Goal: Download file/media

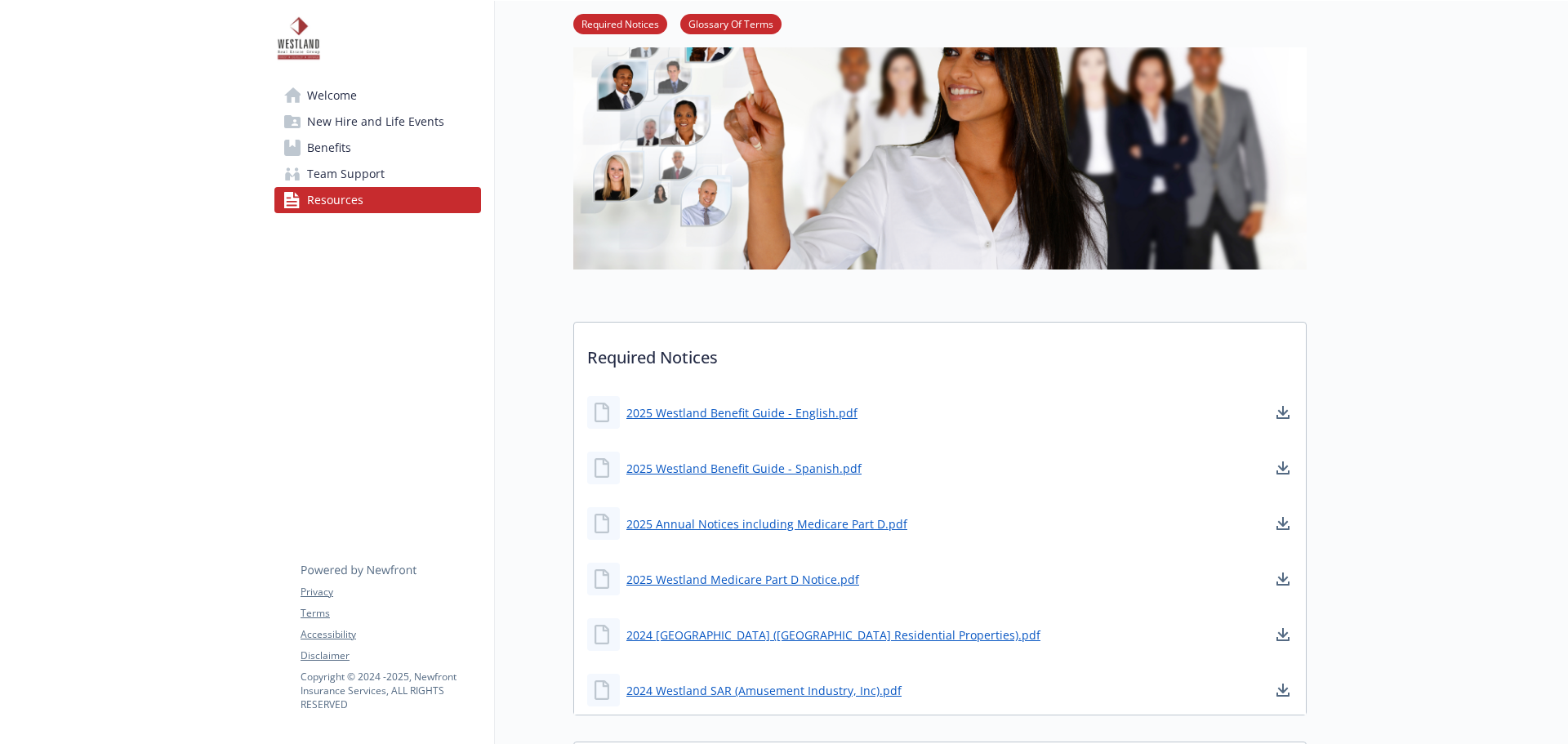
scroll to position [163, 0]
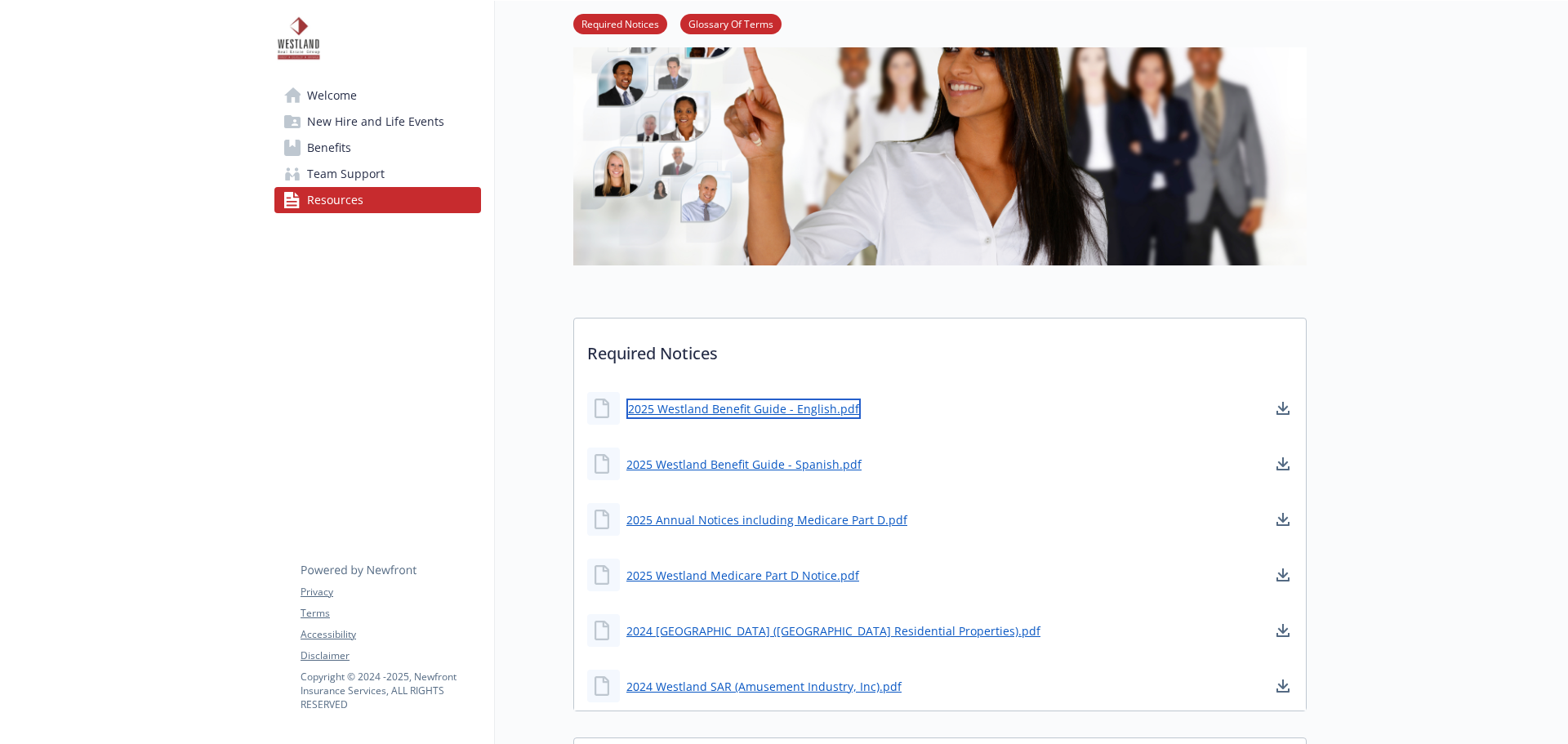
click at [677, 417] on link "2025 Westland Benefit Guide - English.pdf" at bounding box center [743, 409] width 234 height 21
